Goal: Ask a question

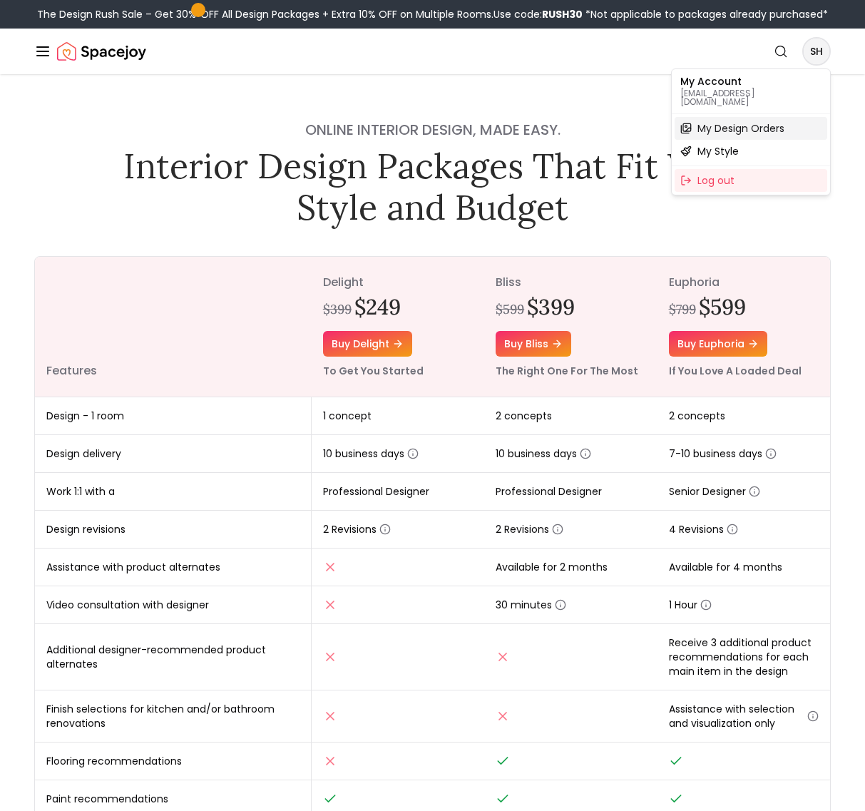
click at [724, 121] on span "My Design Orders" at bounding box center [740, 128] width 87 height 14
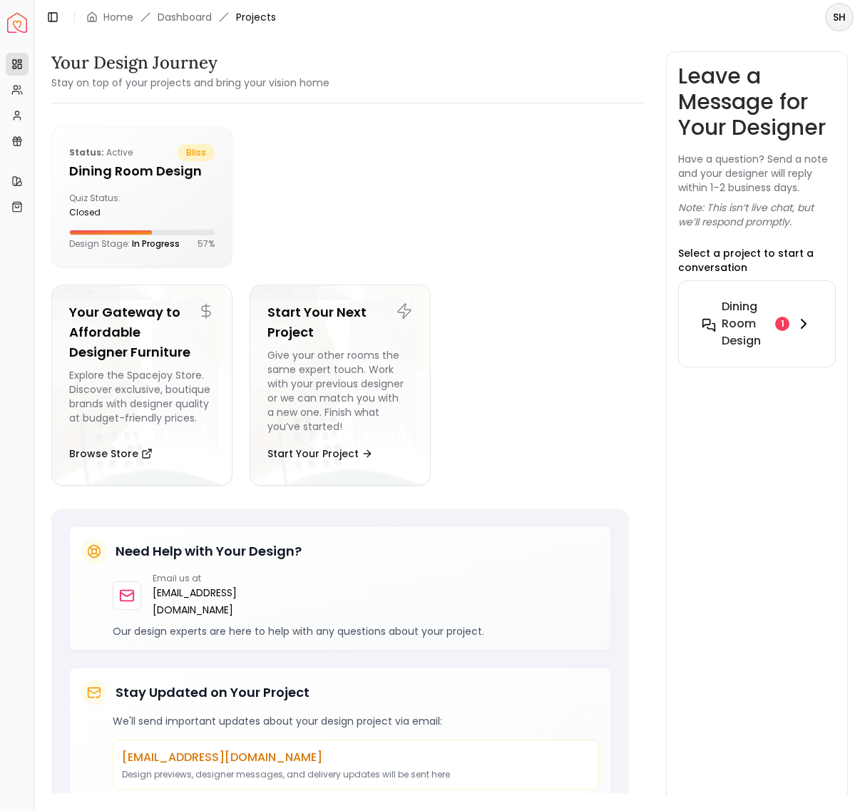
click at [735, 317] on h6 "Dining Room design" at bounding box center [746, 323] width 48 height 51
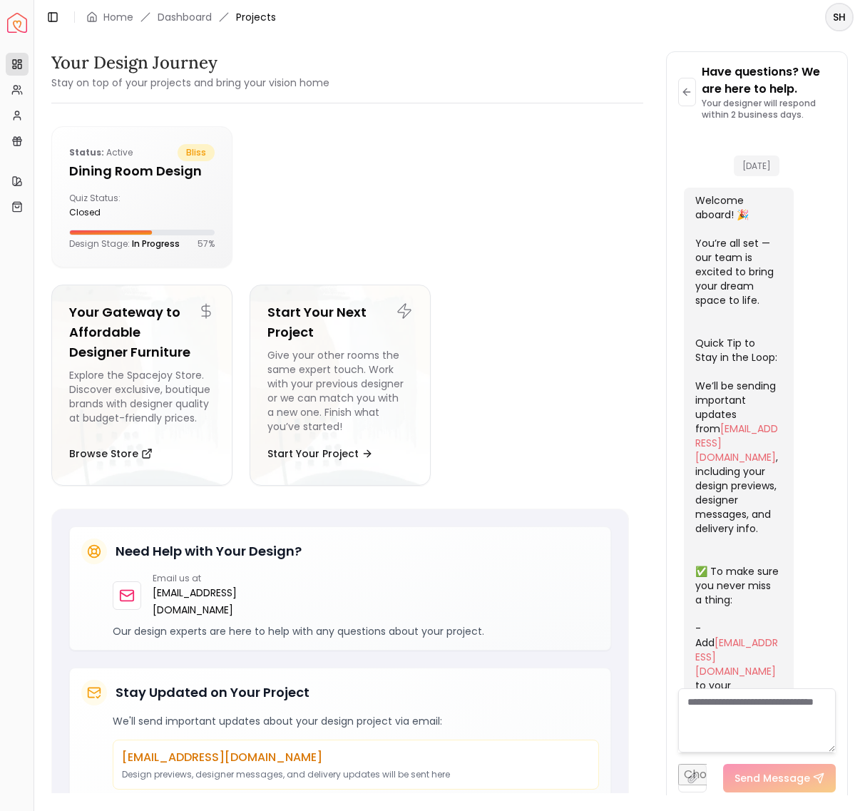
scroll to position [2210, 0]
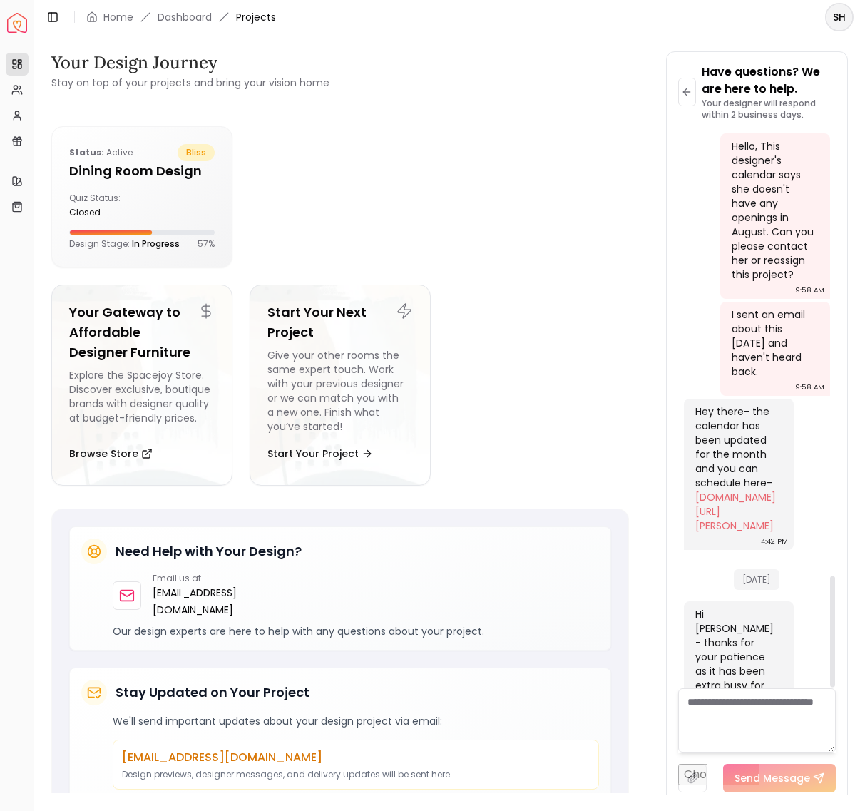
click at [716, 712] on textarea at bounding box center [757, 720] width 158 height 64
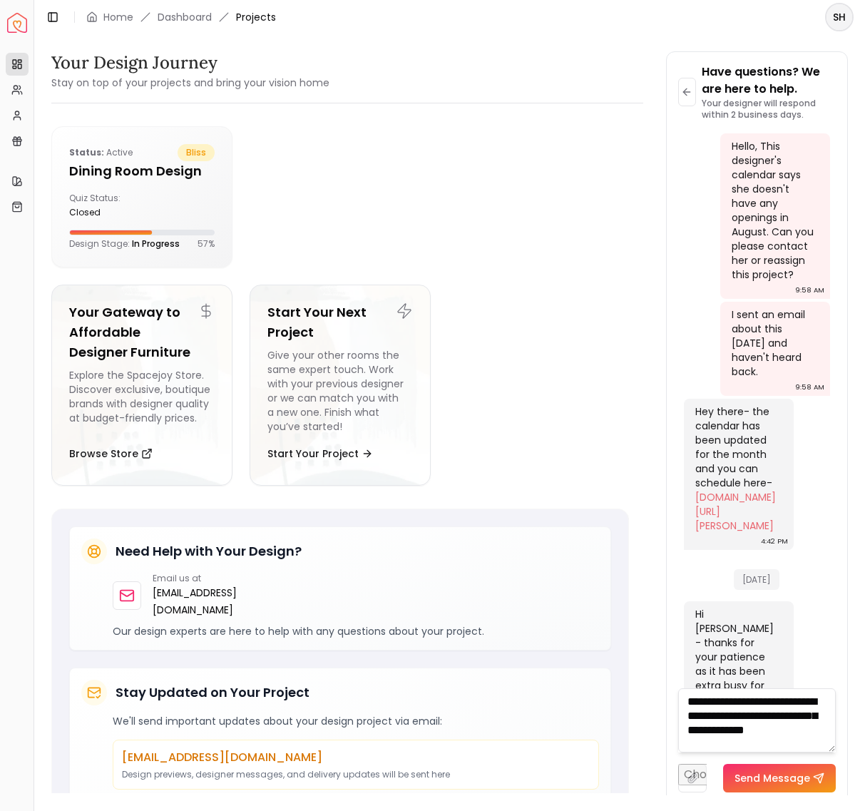
type textarea "**********"
click at [794, 779] on button "Send Message" at bounding box center [779, 778] width 113 height 29
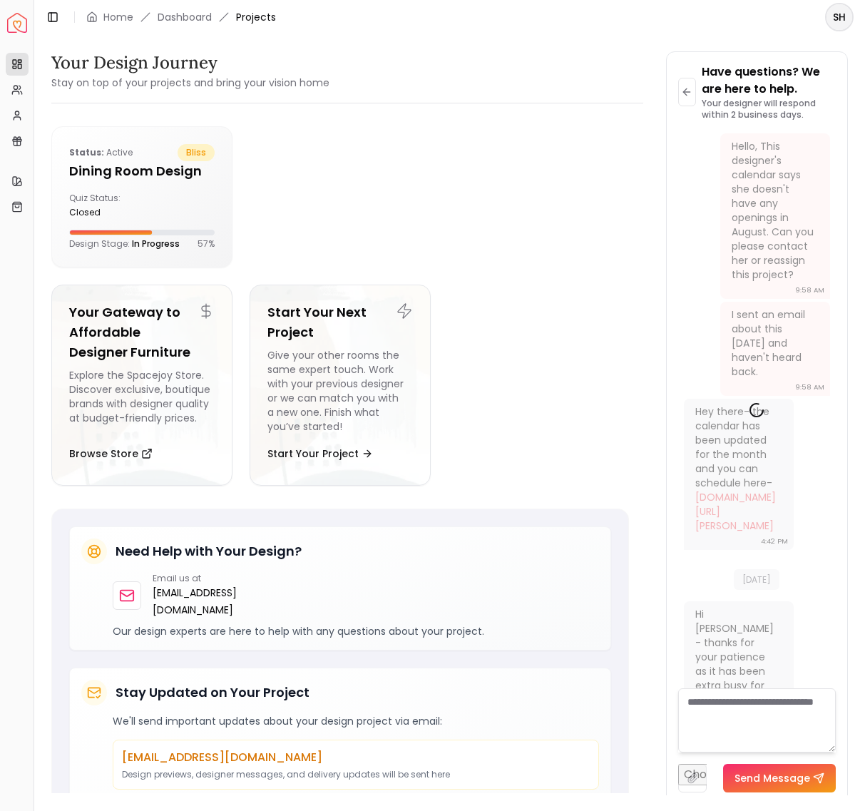
scroll to position [0, 0]
